Goal: Feedback & Contribution: Leave review/rating

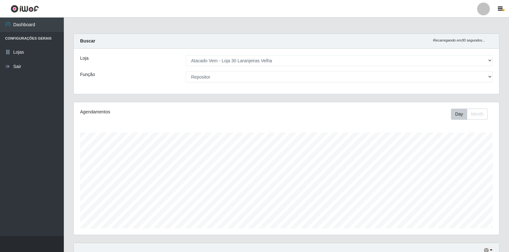
select select "495"
select select "24"
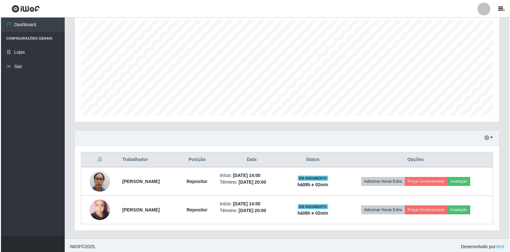
scroll to position [115, 0]
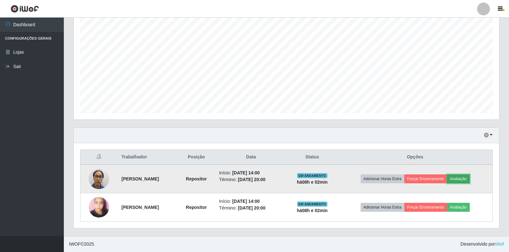
click at [466, 180] on button "Avaliação" at bounding box center [458, 178] width 23 height 9
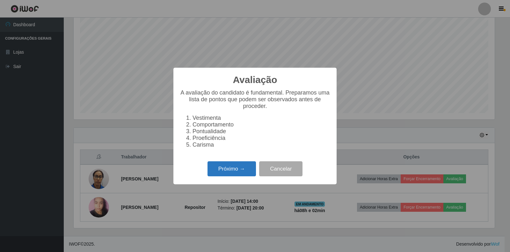
click at [239, 173] on button "Próximo →" at bounding box center [232, 168] width 48 height 15
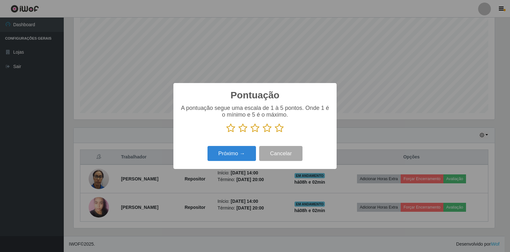
click at [276, 127] on icon at bounding box center [279, 128] width 9 height 10
click at [275, 133] on input "radio" at bounding box center [275, 133] width 0 height 0
click at [245, 151] on button "Próximo →" at bounding box center [232, 153] width 48 height 15
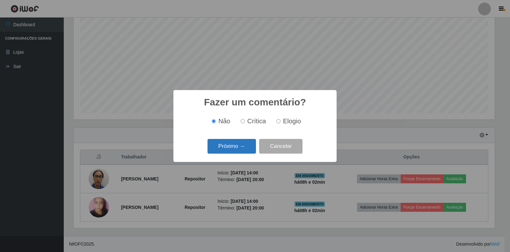
click at [245, 151] on button "Próximo →" at bounding box center [232, 146] width 48 height 15
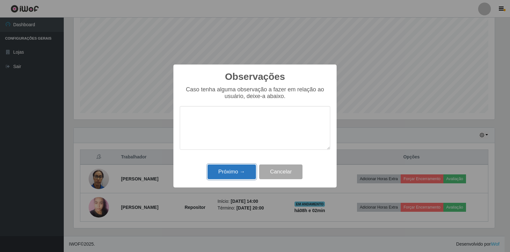
click at [245, 174] on button "Próximo →" at bounding box center [232, 171] width 48 height 15
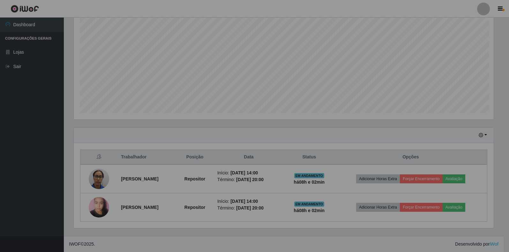
scroll to position [132, 425]
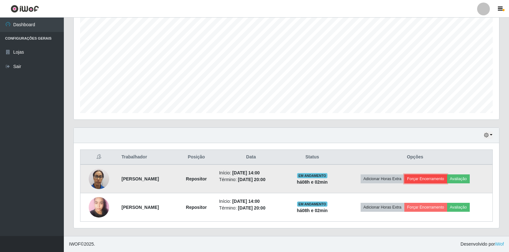
click at [441, 180] on button "Forçar Encerramento" at bounding box center [425, 178] width 43 height 9
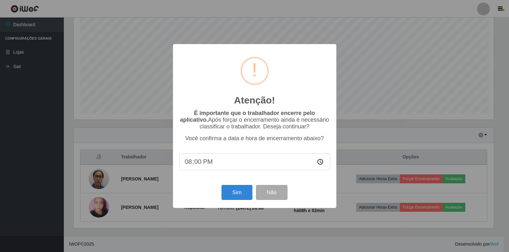
scroll to position [132, 421]
click at [236, 195] on button "Sim" at bounding box center [237, 192] width 31 height 15
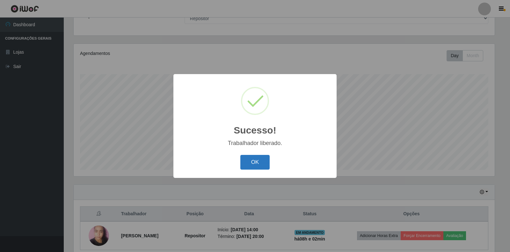
click at [268, 163] on button "OK" at bounding box center [255, 162] width 30 height 15
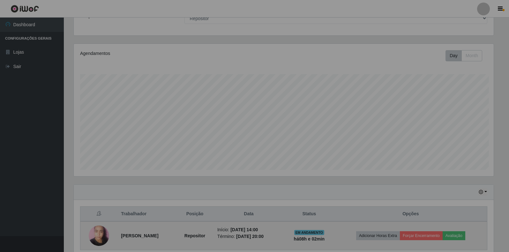
scroll to position [132, 425]
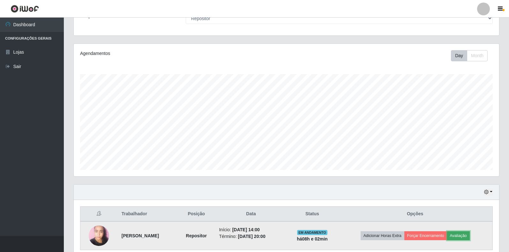
click at [468, 235] on button "Avaliação" at bounding box center [458, 235] width 23 height 9
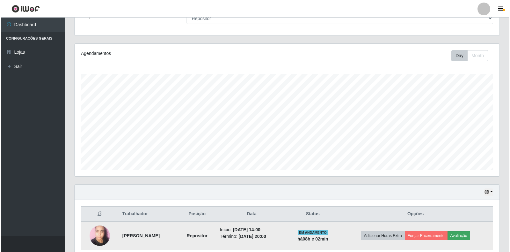
scroll to position [132, 421]
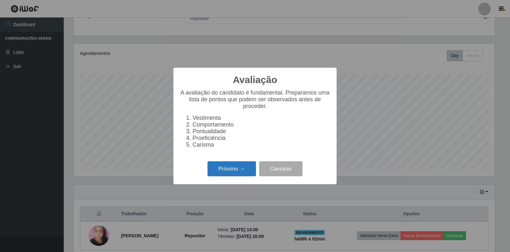
click at [245, 172] on button "Próximo →" at bounding box center [232, 168] width 48 height 15
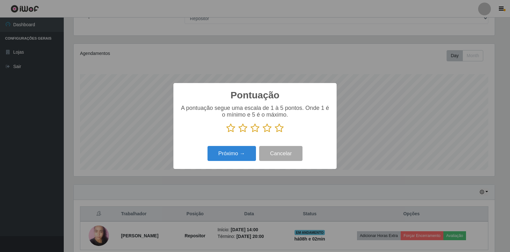
scroll to position [318774, 318485]
click at [279, 129] on icon at bounding box center [279, 128] width 9 height 10
click at [275, 133] on input "radio" at bounding box center [275, 133] width 0 height 0
click at [240, 158] on button "Próximo →" at bounding box center [232, 153] width 48 height 15
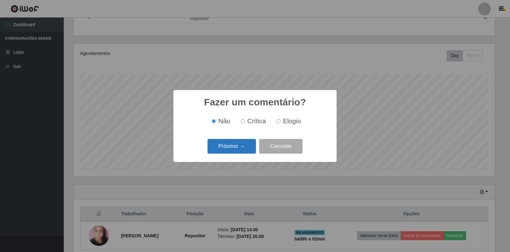
click at [241, 150] on button "Próximo →" at bounding box center [232, 146] width 48 height 15
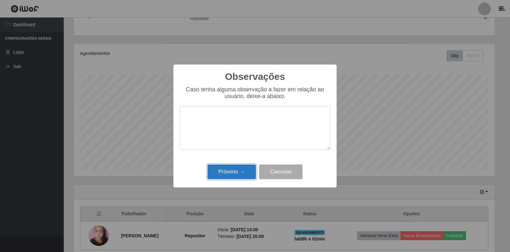
click at [240, 173] on button "Próximo →" at bounding box center [232, 171] width 48 height 15
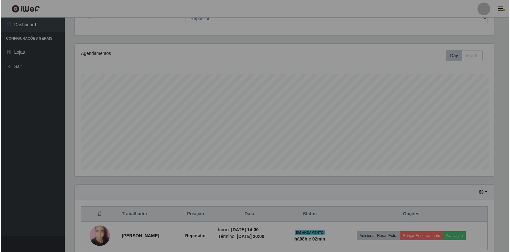
scroll to position [132, 425]
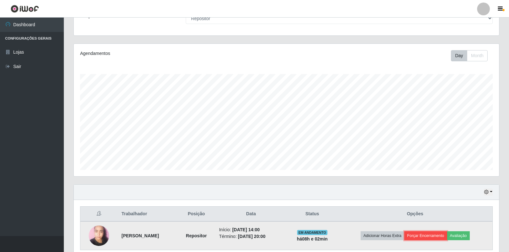
click at [419, 233] on button "Forçar Encerramento" at bounding box center [425, 235] width 43 height 9
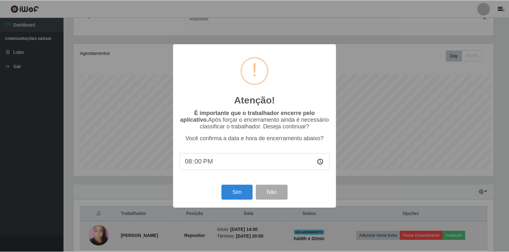
scroll to position [132, 421]
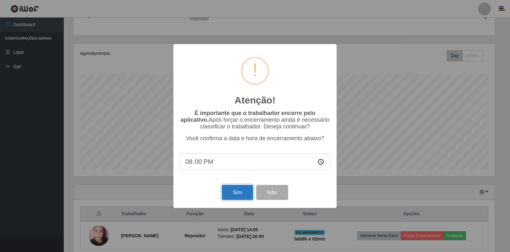
click at [238, 192] on button "Sim" at bounding box center [237, 192] width 31 height 15
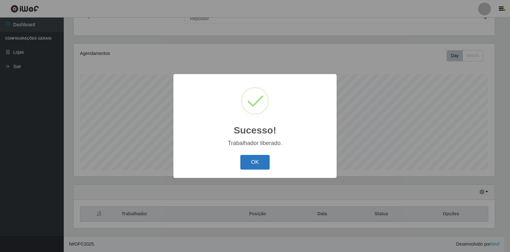
click at [258, 162] on button "OK" at bounding box center [255, 162] width 30 height 15
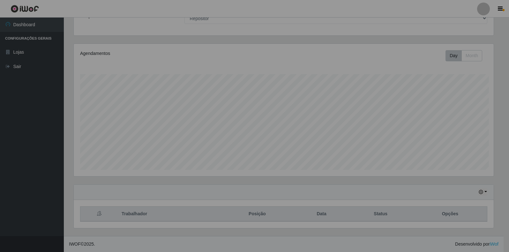
scroll to position [0, 0]
